Goal: Transaction & Acquisition: Purchase product/service

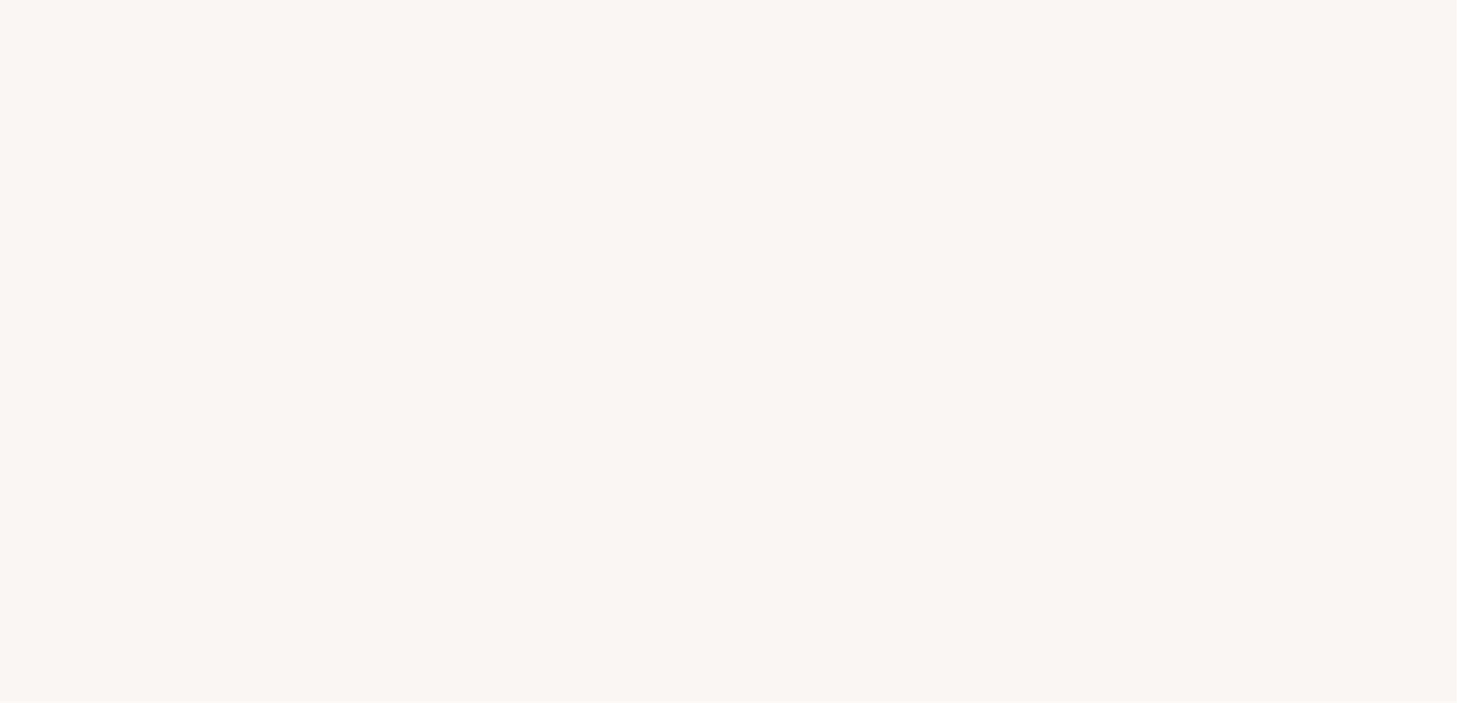
select select "FR"
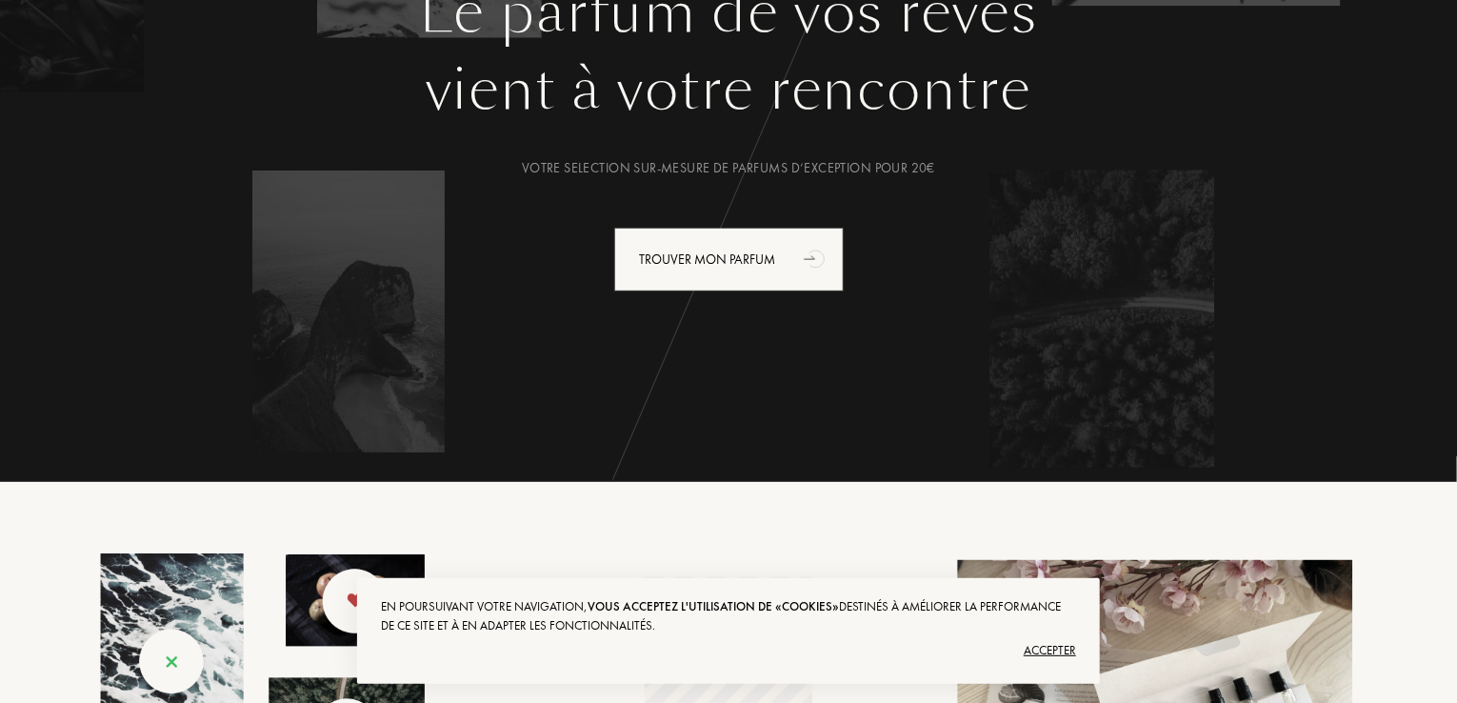
scroll to position [286, 0]
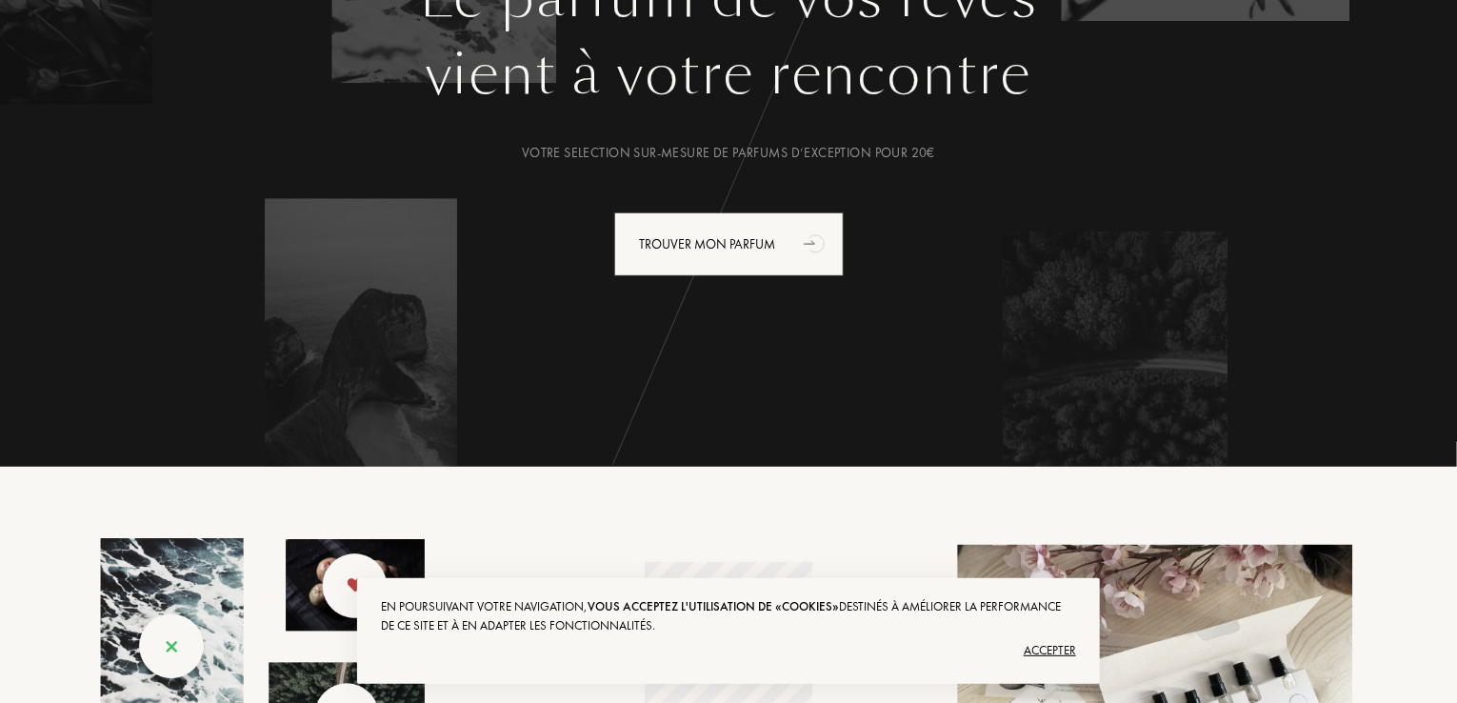
click at [1028, 645] on div "Accepter" at bounding box center [728, 650] width 695 height 30
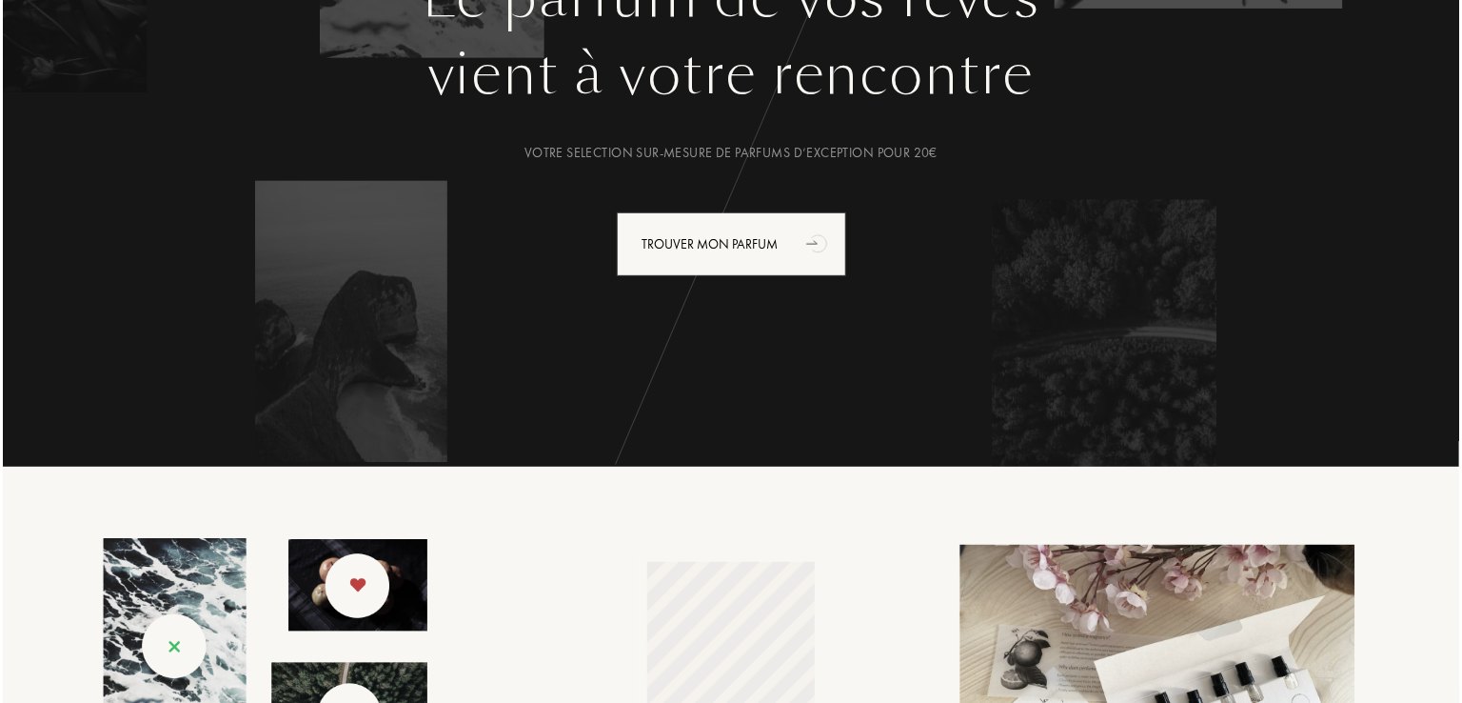
scroll to position [0, 0]
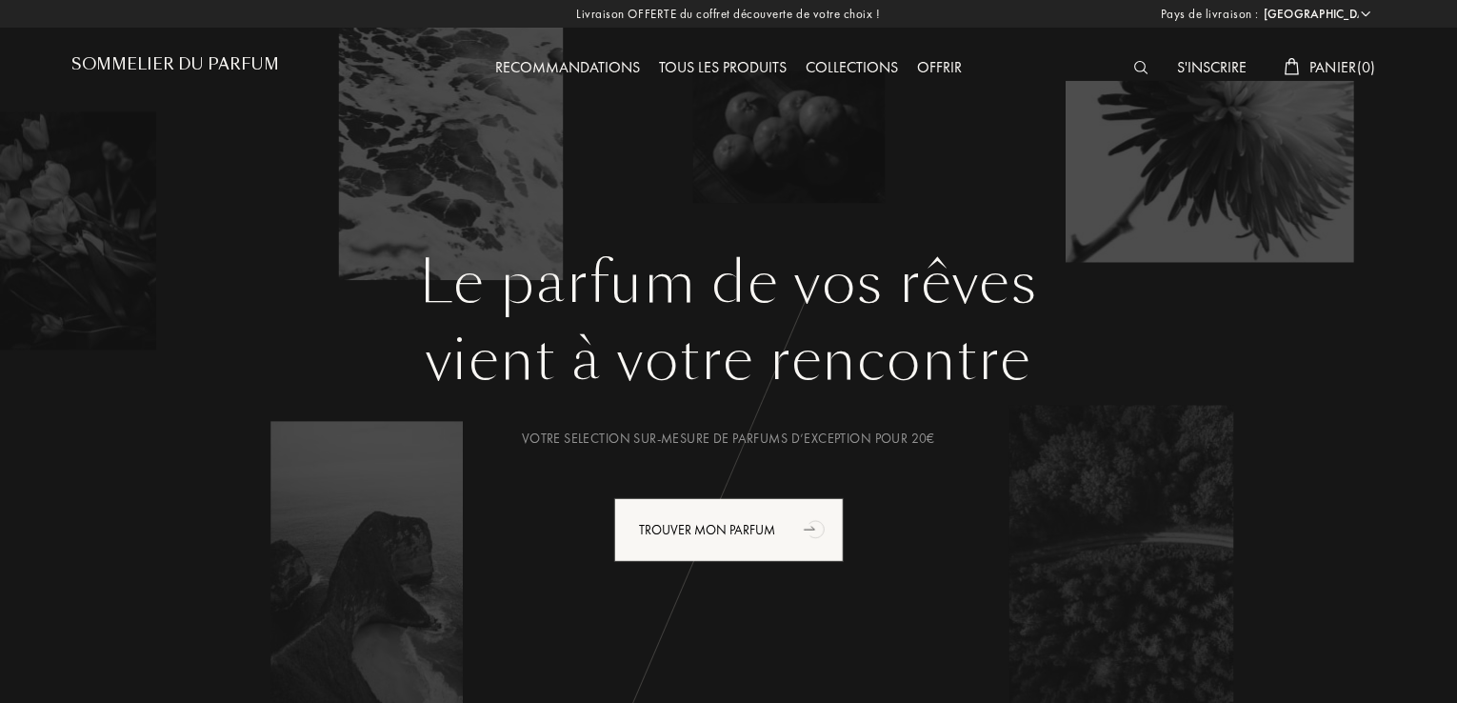
click at [1134, 70] on img at bounding box center [1141, 67] width 14 height 13
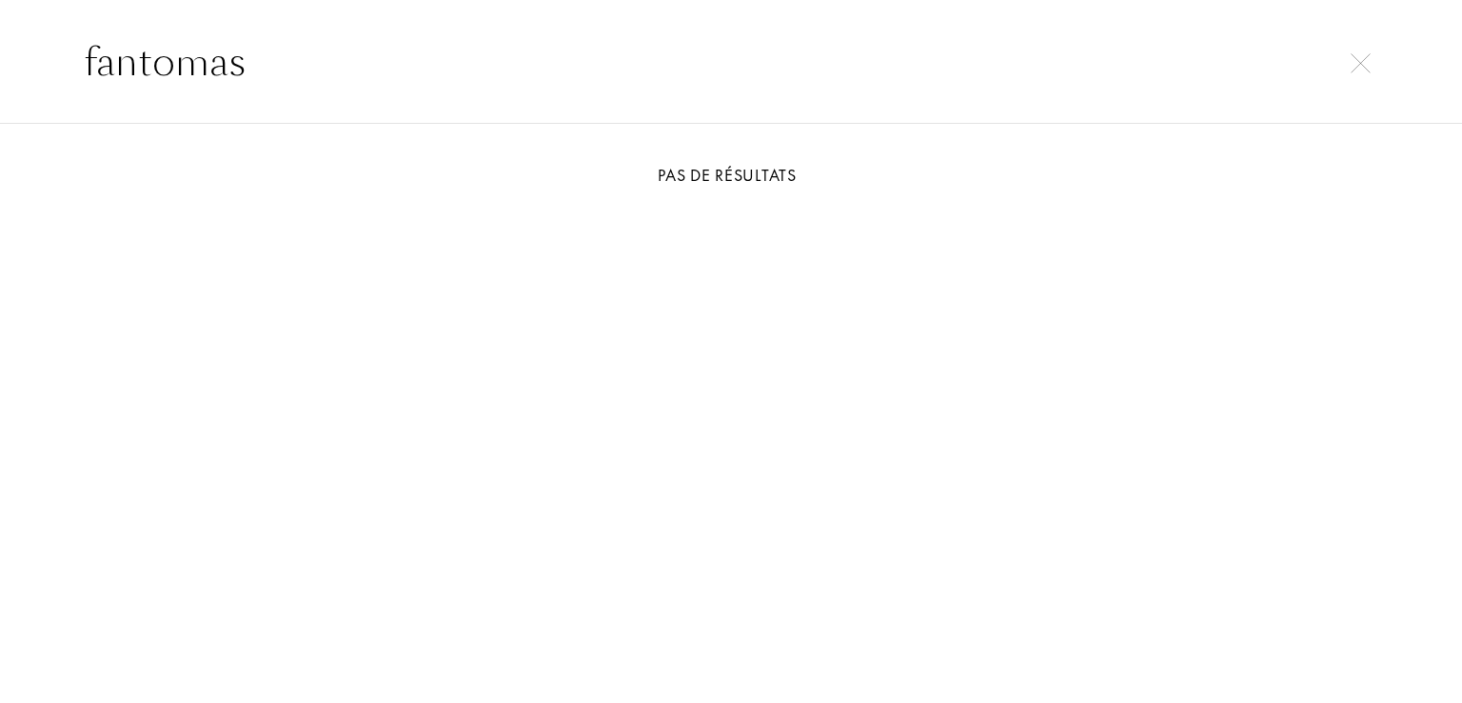
type input "fantomas"
click at [333, 78] on input "fantomas" at bounding box center [731, 61] width 1371 height 57
click at [1364, 70] on img at bounding box center [1361, 63] width 20 height 20
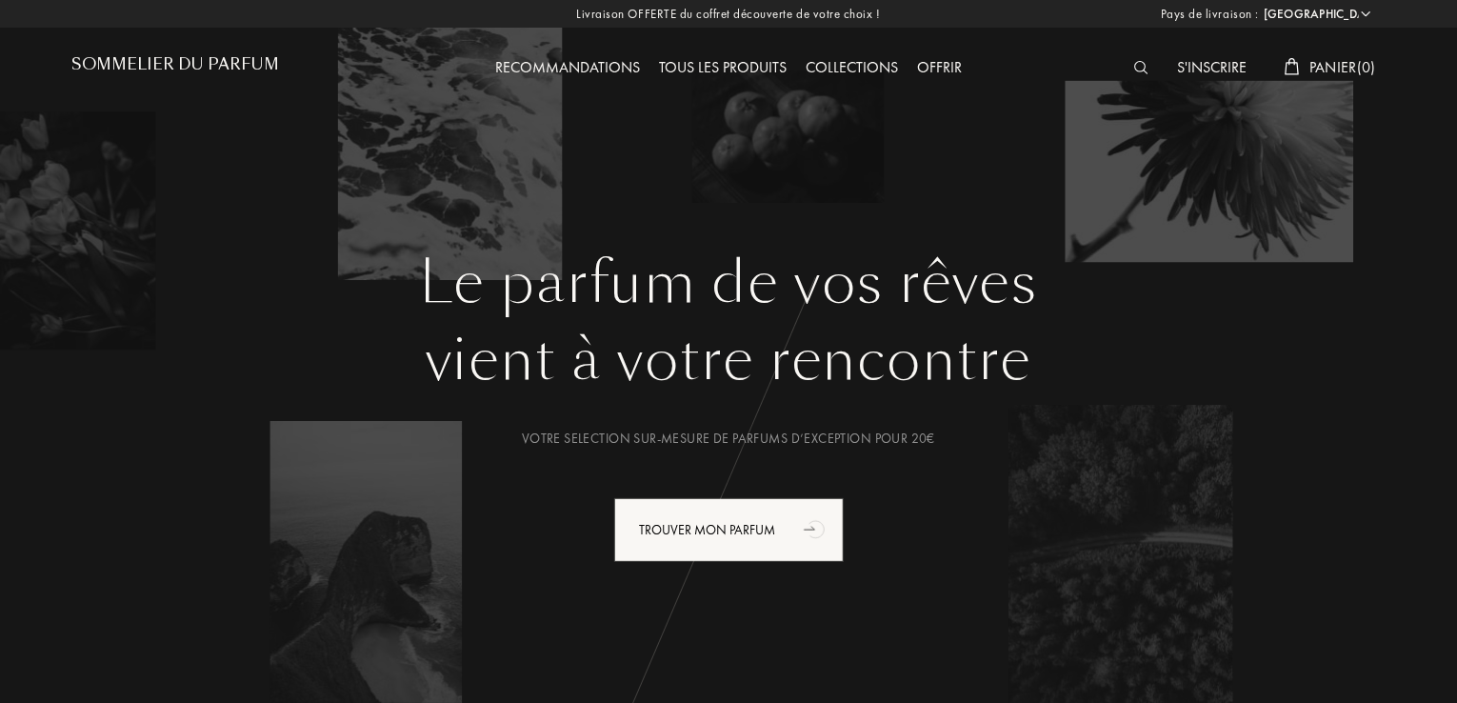
click at [1134, 62] on img at bounding box center [1141, 67] width 14 height 13
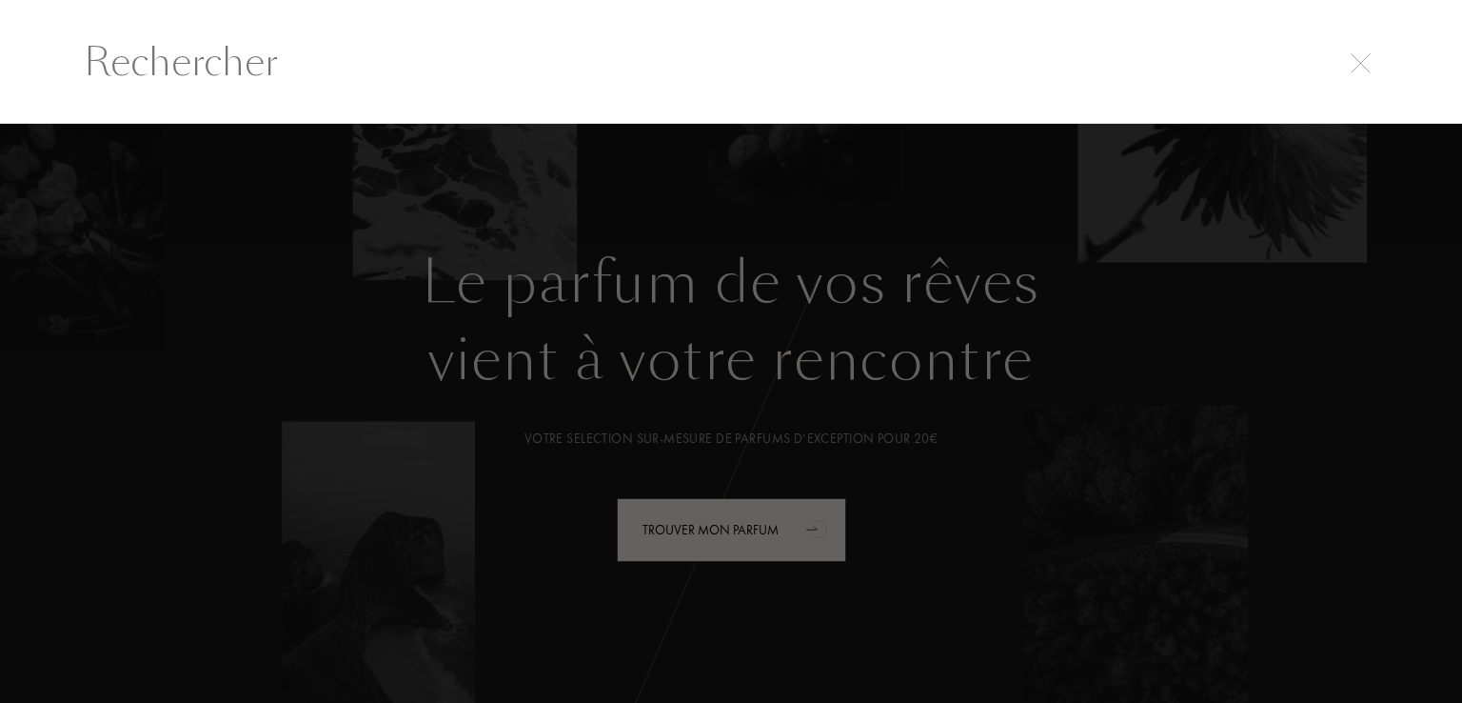
click at [1365, 72] on input "text" at bounding box center [731, 61] width 1371 height 57
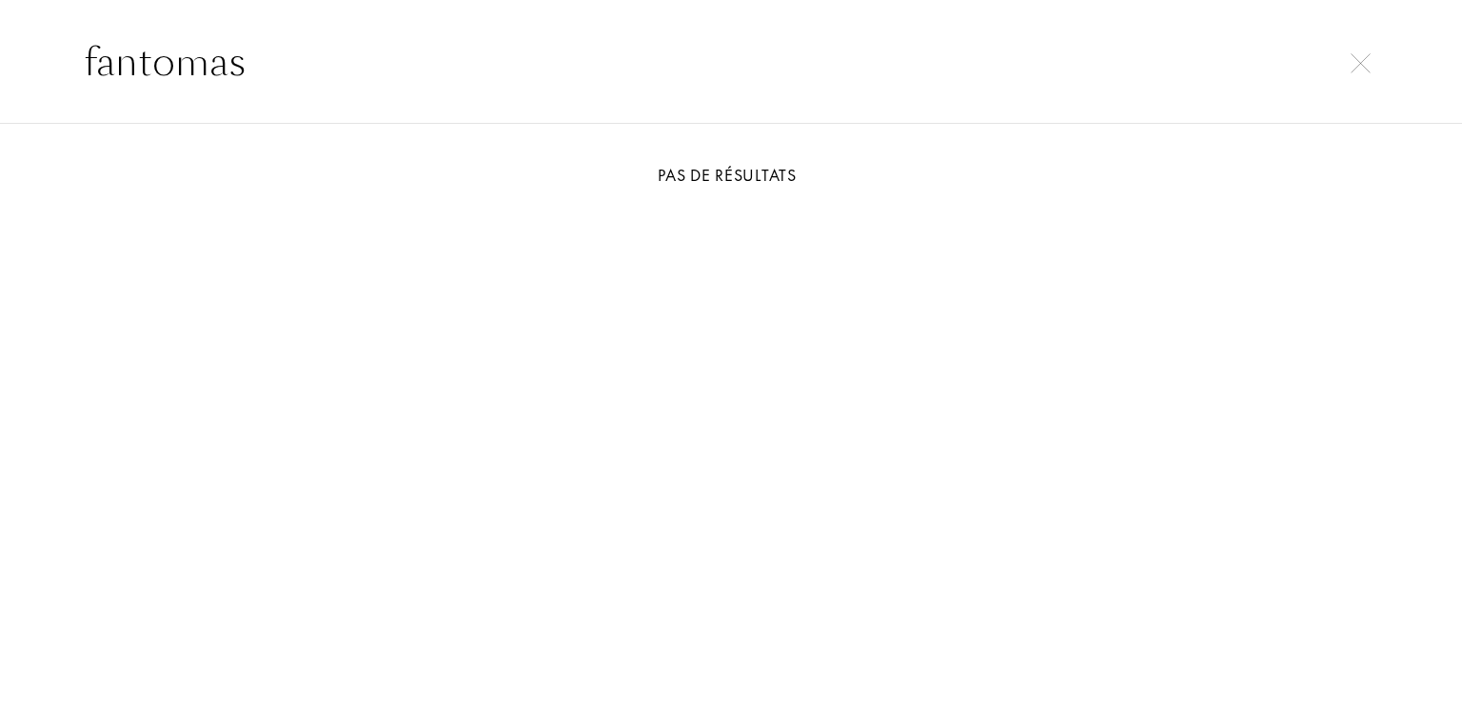
type input "fantomas"
click at [583, 75] on input "fantomas" at bounding box center [731, 61] width 1371 height 57
